Goal: Information Seeking & Learning: Check status

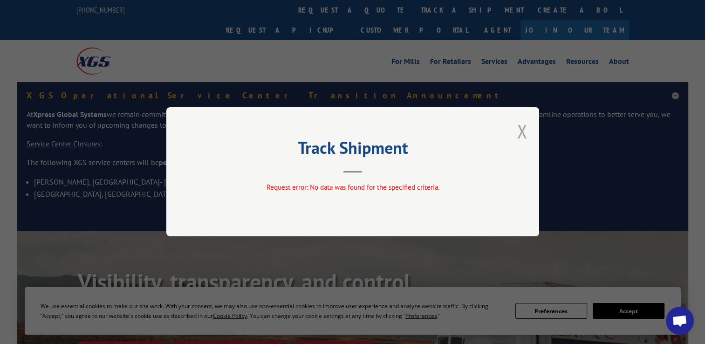
click at [520, 137] on button "Close modal" at bounding box center [523, 131] width 10 height 25
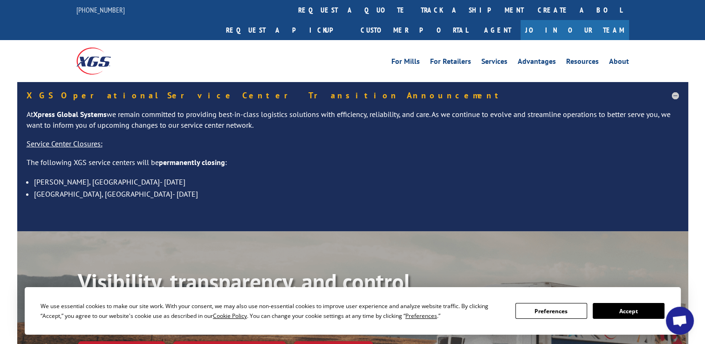
drag, startPoint x: 326, startPoint y: 13, endPoint x: 325, endPoint y: 21, distance: 8.0
click at [414, 13] on link "track a shipment" at bounding box center [472, 10] width 117 height 20
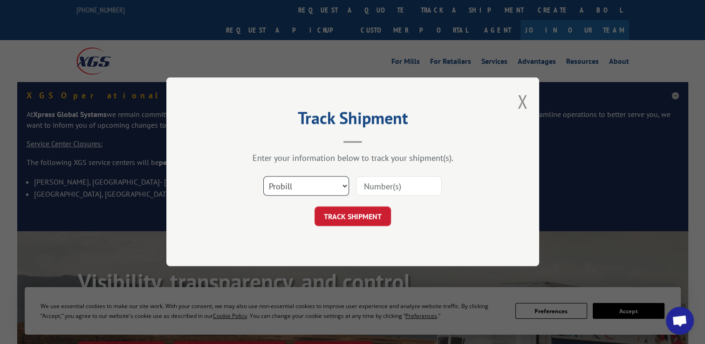
drag, startPoint x: 317, startPoint y: 179, endPoint x: 313, endPoint y: 186, distance: 7.7
click at [317, 179] on select "Select category... Probill BOL PO" at bounding box center [306, 187] width 86 height 20
select select "po"
click at [263, 177] on select "Select category... Probill BOL PO" at bounding box center [306, 187] width 86 height 20
click at [397, 187] on input at bounding box center [399, 187] width 86 height 20
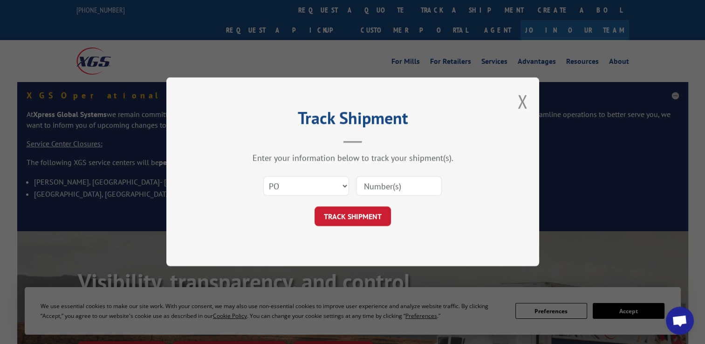
paste input "295112873"
type input "295112873"
click at [356, 215] on button "TRACK SHIPMENT" at bounding box center [353, 217] width 76 height 20
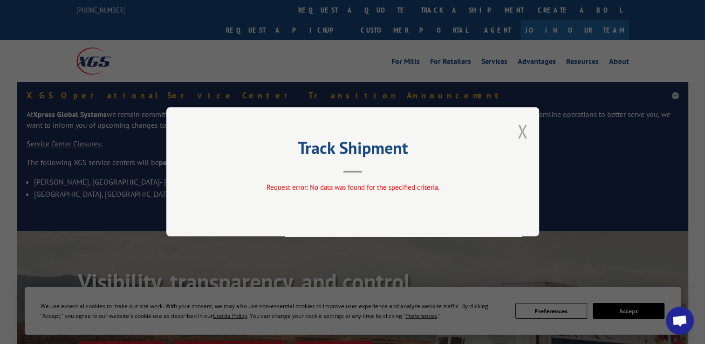
click at [520, 137] on button "Close modal" at bounding box center [523, 131] width 10 height 25
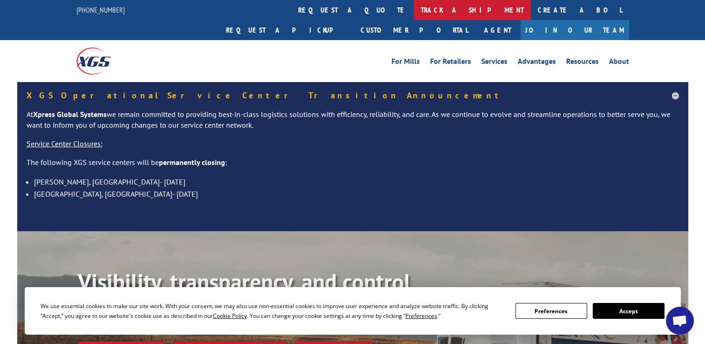
click at [414, 7] on link "track a shipment" at bounding box center [472, 10] width 117 height 20
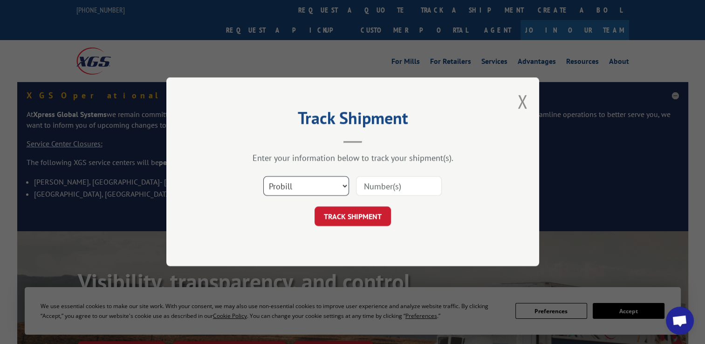
click at [309, 183] on select "Select category... Probill BOL PO" at bounding box center [306, 187] width 86 height 20
select select "po"
click at [263, 177] on select "Select category... Probill BOL PO" at bounding box center [306, 187] width 86 height 20
click at [375, 188] on input at bounding box center [399, 187] width 86 height 20
paste input "295211329"
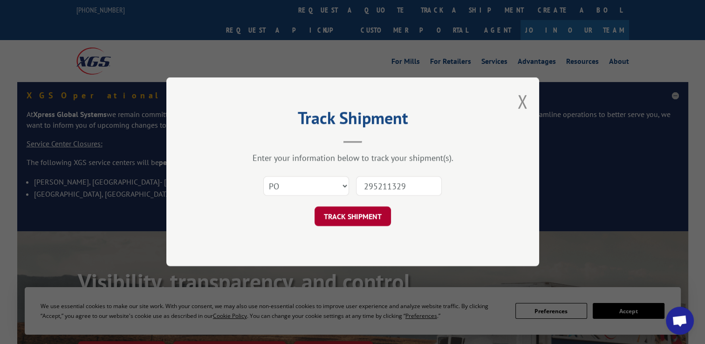
type input "295211329"
click at [343, 215] on button "TRACK SHIPMENT" at bounding box center [353, 217] width 76 height 20
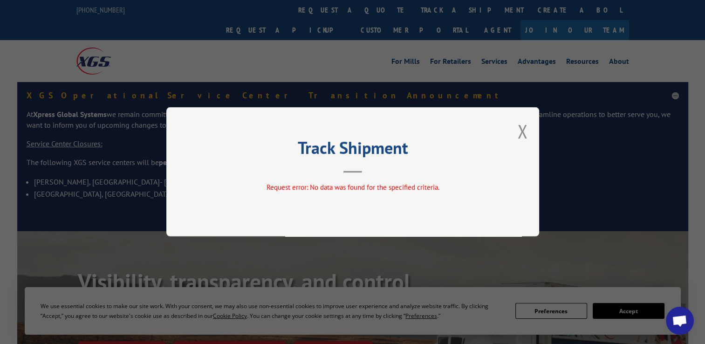
click at [513, 133] on div "Track Shipment Request error: No data was found for the specified criteria." at bounding box center [352, 171] width 373 height 129
click at [522, 133] on button "Close modal" at bounding box center [523, 131] width 10 height 25
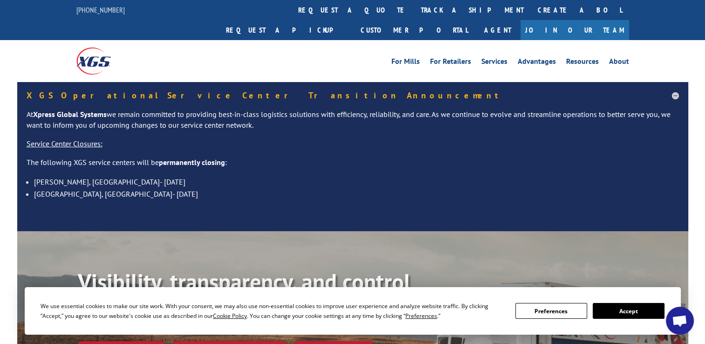
click at [414, 11] on link "track a shipment" at bounding box center [472, 10] width 117 height 20
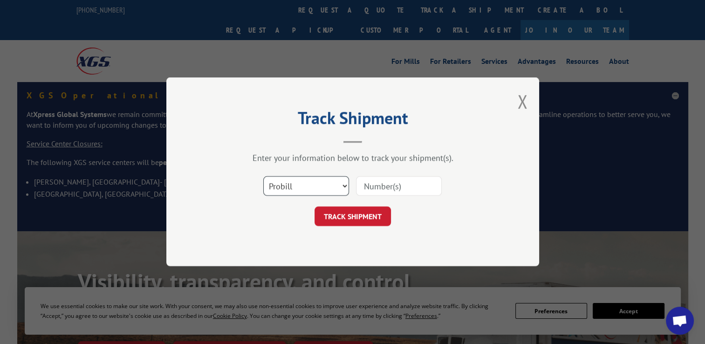
click at [313, 188] on select "Select category... Probill BOL PO" at bounding box center [306, 187] width 86 height 20
select select "po"
click at [263, 177] on select "Select category... Probill BOL PO" at bounding box center [306, 187] width 86 height 20
click at [417, 186] on input at bounding box center [399, 187] width 86 height 20
paste input "Hi, thank you for reaching out to Service Pros, this is [PERSON_NAME]. May I pl…"
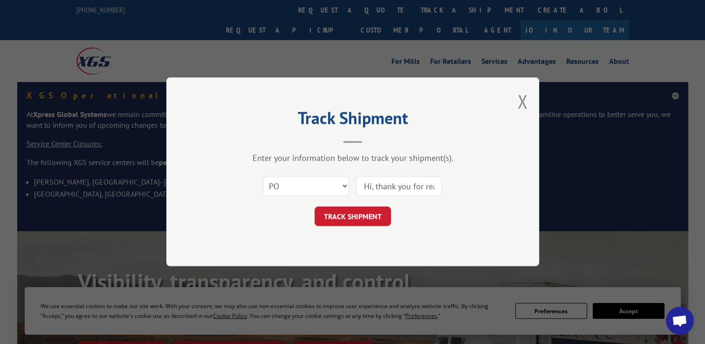
scroll to position [0, 443]
type input "Hi, thank you for reaching out to Service Pros, this is [PERSON_NAME]. May I pl…"
click at [360, 215] on button "TRACK SHIPMENT" at bounding box center [353, 217] width 76 height 20
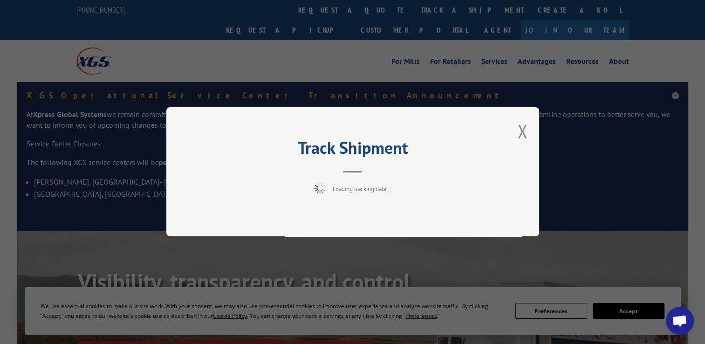
click at [512, 139] on div "Track Shipment Loading tracking data..." at bounding box center [352, 171] width 373 height 129
click at [522, 137] on button "Close modal" at bounding box center [523, 131] width 10 height 25
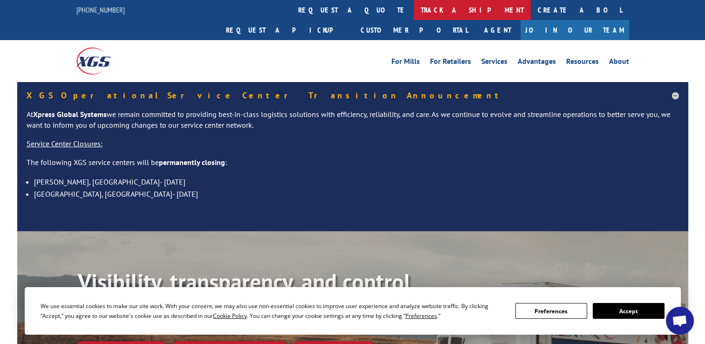
click at [414, 16] on link "track a shipment" at bounding box center [472, 10] width 117 height 20
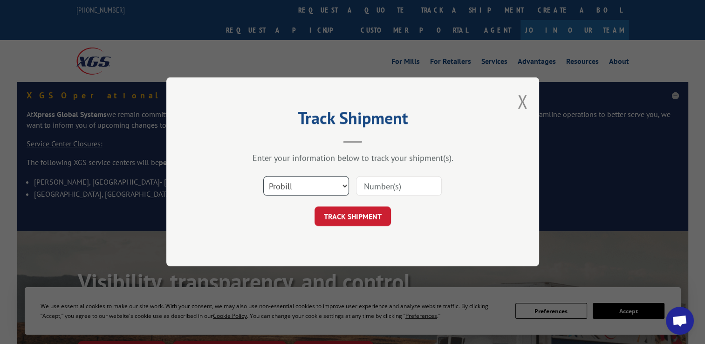
click at [321, 186] on select "Select category... Probill BOL PO" at bounding box center [306, 187] width 86 height 20
select select "po"
click at [263, 177] on select "Select category... Probill BOL PO" at bounding box center [306, 187] width 86 height 20
click at [380, 191] on input at bounding box center [399, 187] width 86 height 20
paste input "295211329"
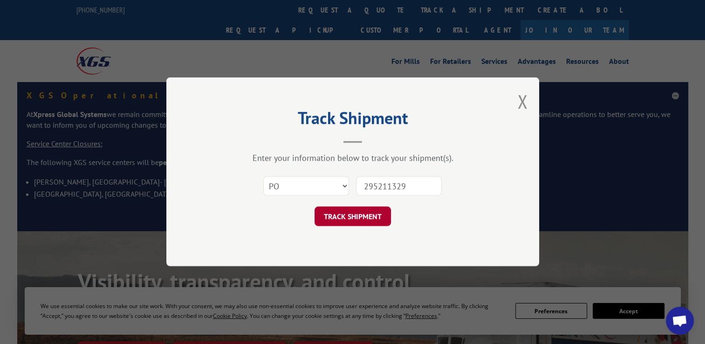
type input "295211329"
click at [356, 225] on button "TRACK SHIPMENT" at bounding box center [353, 217] width 76 height 20
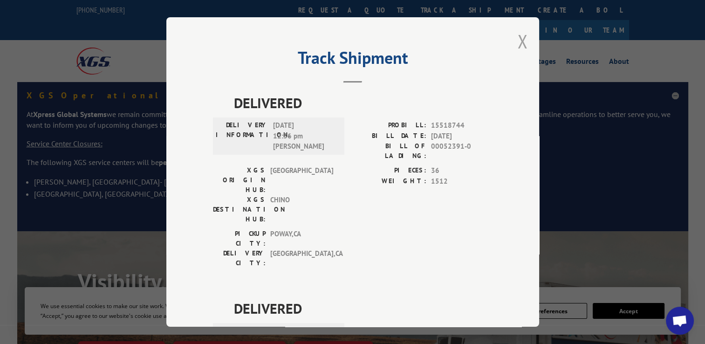
click at [523, 38] on button "Close modal" at bounding box center [523, 41] width 10 height 25
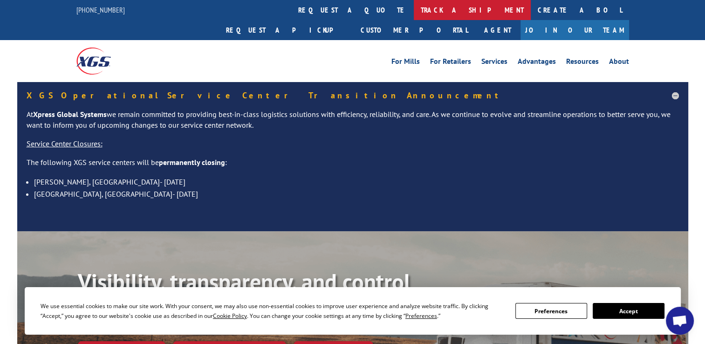
click at [414, 9] on link "track a shipment" at bounding box center [472, 10] width 117 height 20
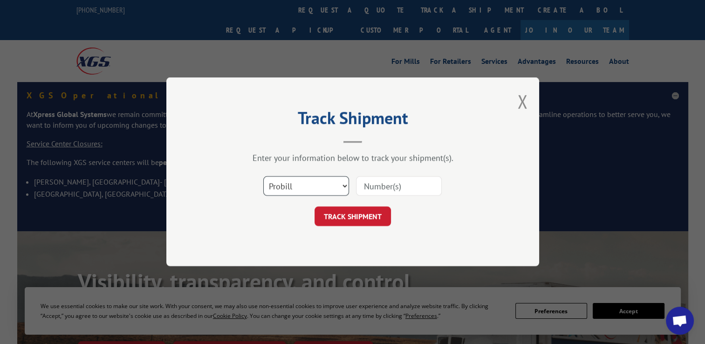
click at [302, 192] on select "Select category... Probill BOL PO" at bounding box center [306, 187] width 86 height 20
select select "po"
click at [263, 177] on select "Select category... Probill BOL PO" at bounding box center [306, 187] width 86 height 20
click at [380, 186] on input at bounding box center [399, 187] width 86 height 20
paste input "295207015"
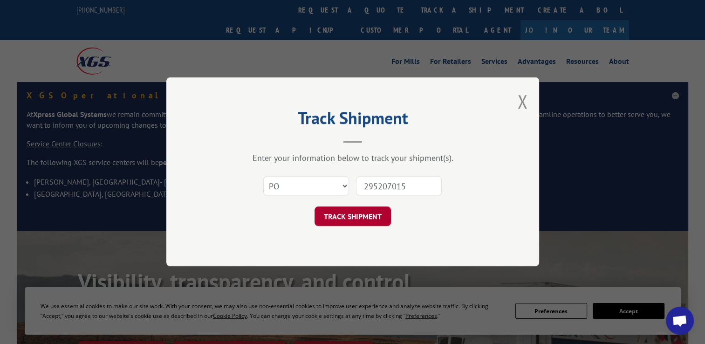
type input "295207015"
click at [352, 212] on button "TRACK SHIPMENT" at bounding box center [353, 217] width 76 height 20
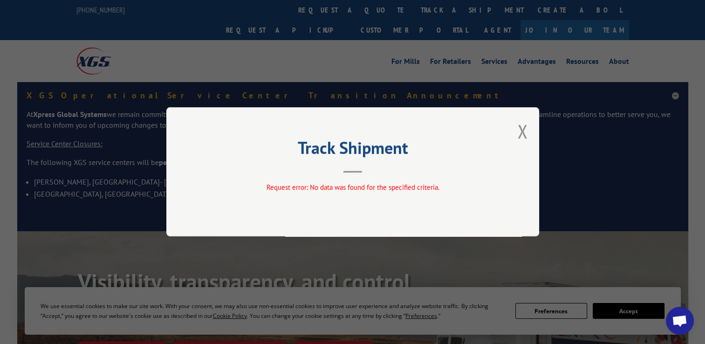
click at [524, 132] on button "Close modal" at bounding box center [523, 131] width 10 height 25
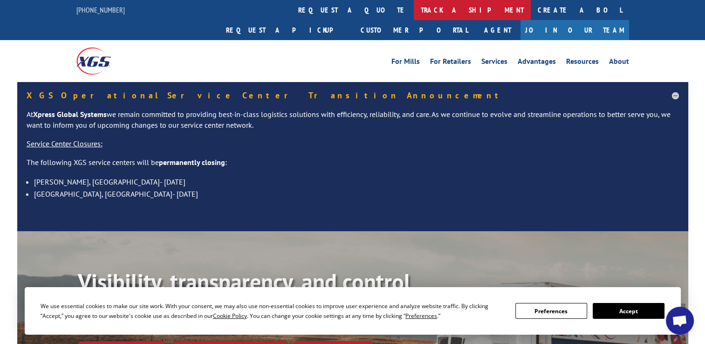
click at [414, 12] on link "track a shipment" at bounding box center [472, 10] width 117 height 20
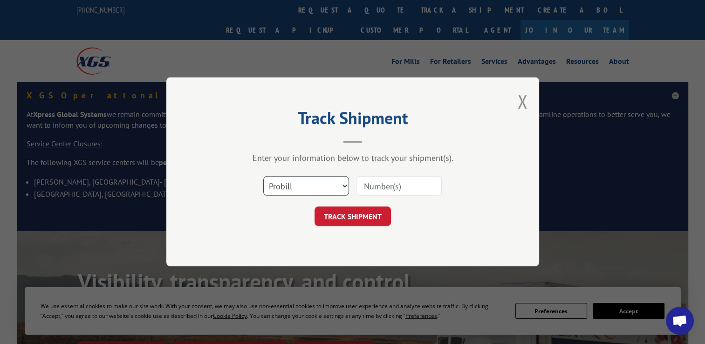
click at [324, 189] on select "Select category... Probill BOL PO" at bounding box center [306, 187] width 86 height 20
select select "po"
click at [263, 177] on select "Select category... Probill BOL PO" at bounding box center [306, 187] width 86 height 20
click at [392, 185] on input at bounding box center [399, 187] width 86 height 20
paste input "295177661"
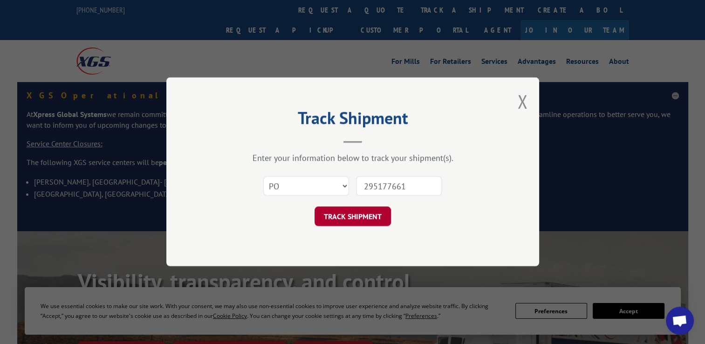
type input "295177661"
click at [351, 219] on button "TRACK SHIPMENT" at bounding box center [353, 217] width 76 height 20
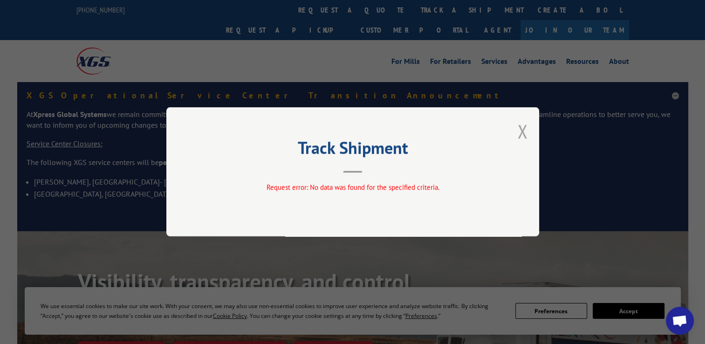
drag, startPoint x: 530, startPoint y: 136, endPoint x: 521, endPoint y: 132, distance: 10.0
click at [530, 135] on div "Track Shipment Request error: No data was found for the specified criteria." at bounding box center [352, 171] width 373 height 129
click at [521, 132] on button "Close modal" at bounding box center [523, 131] width 10 height 25
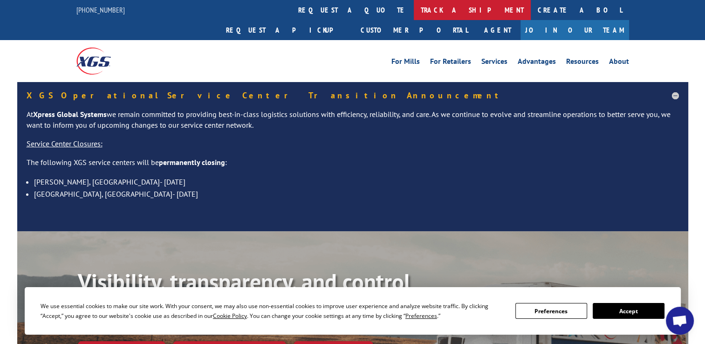
click at [414, 13] on link "track a shipment" at bounding box center [472, 10] width 117 height 20
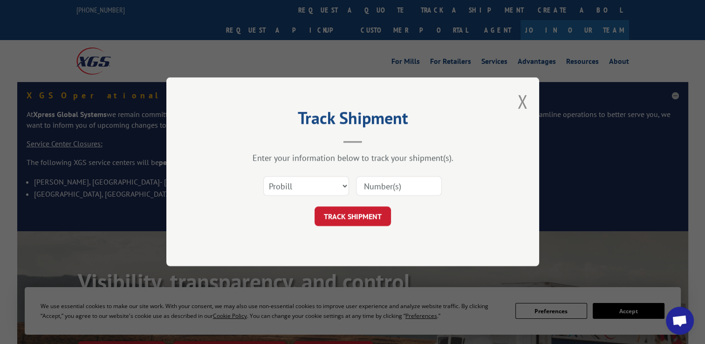
click at [306, 195] on div "Select category... Probill BOL PO" at bounding box center [306, 186] width 85 height 21
click at [309, 180] on select "Select category... Probill BOL PO" at bounding box center [306, 187] width 86 height 20
click at [291, 257] on div "Track Shipment Enter your information below to track your shipment(s). Select c…" at bounding box center [352, 171] width 373 height 189
click at [394, 193] on input at bounding box center [399, 187] width 86 height 20
paste input "295166426"
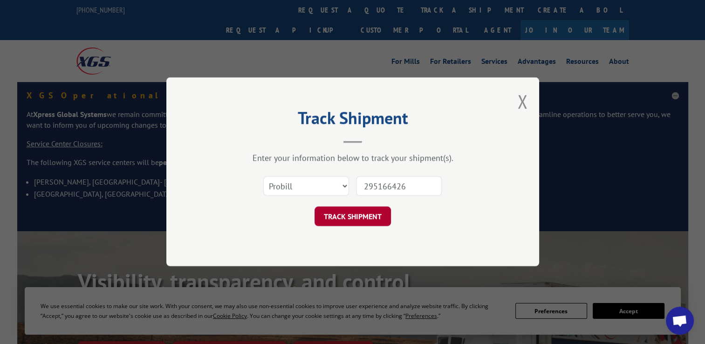
type input "295166426"
click at [336, 218] on button "TRACK SHIPMENT" at bounding box center [353, 217] width 76 height 20
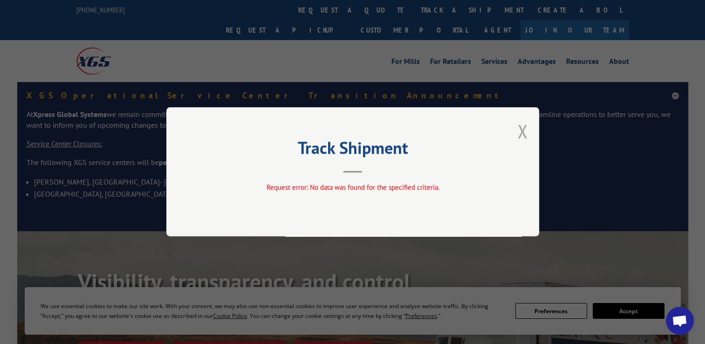
click at [527, 128] on button "Close modal" at bounding box center [523, 131] width 10 height 25
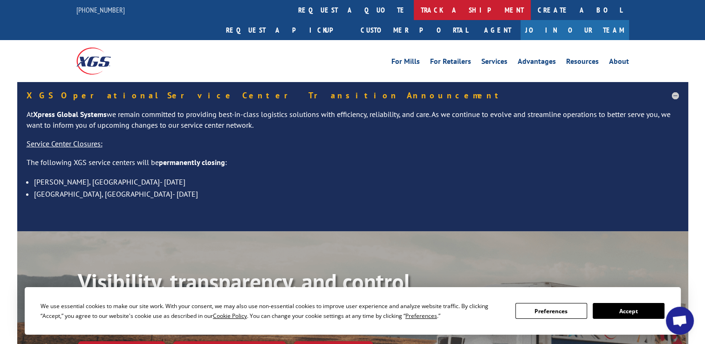
click at [414, 5] on link "track a shipment" at bounding box center [472, 10] width 117 height 20
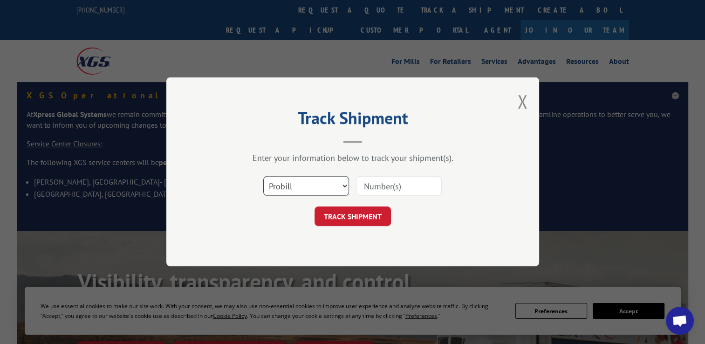
click at [311, 186] on select "Select category... Probill BOL PO" at bounding box center [306, 187] width 86 height 20
select select "po"
click at [263, 177] on select "Select category... Probill BOL PO" at bounding box center [306, 187] width 86 height 20
click at [388, 192] on input at bounding box center [399, 187] width 86 height 20
paste input "295129217"
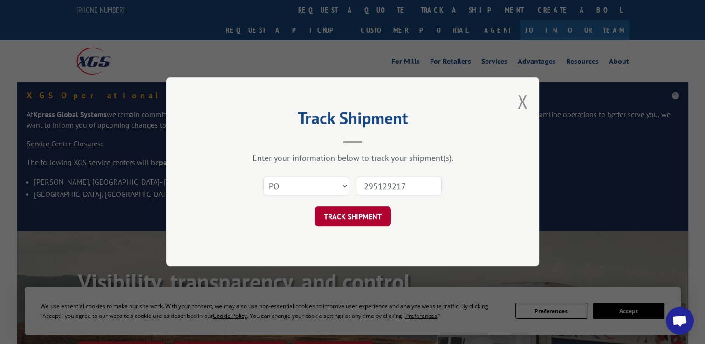
type input "295129217"
click at [365, 225] on button "TRACK SHIPMENT" at bounding box center [353, 217] width 76 height 20
